Goal: Find specific page/section: Find specific page/section

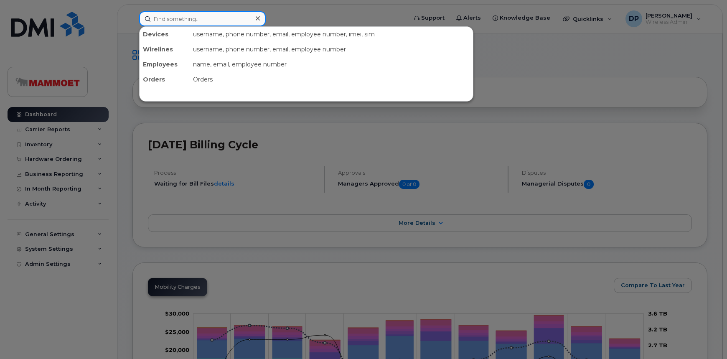
click at [198, 23] on input at bounding box center [202, 18] width 127 height 15
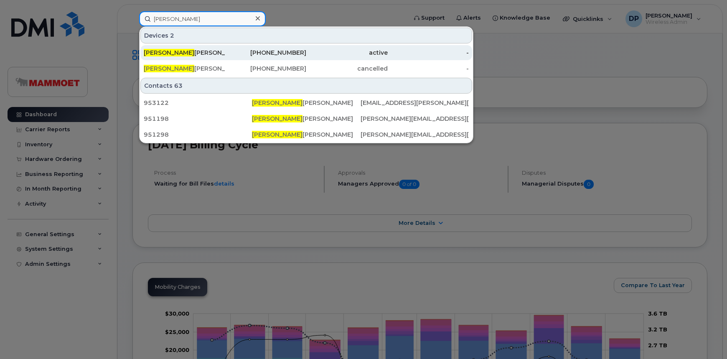
type input "neil f"
click at [200, 54] on div "Neil F letcher" at bounding box center [184, 52] width 81 height 8
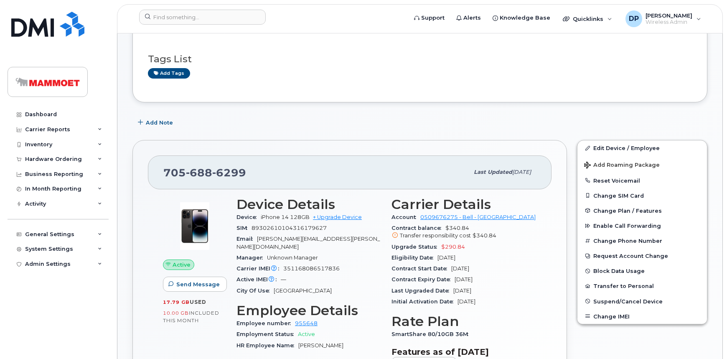
scroll to position [190, 0]
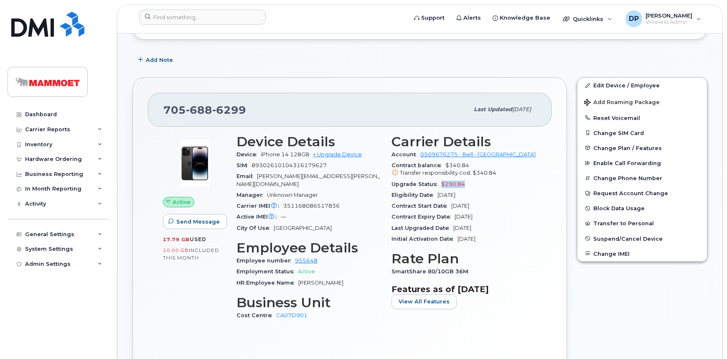
drag, startPoint x: 465, startPoint y: 179, endPoint x: 438, endPoint y: 186, distance: 27.3
click at [438, 186] on div "Upgrade Status $290.84" at bounding box center [463, 184] width 145 height 11
